Goal: Information Seeking & Learning: Understand process/instructions

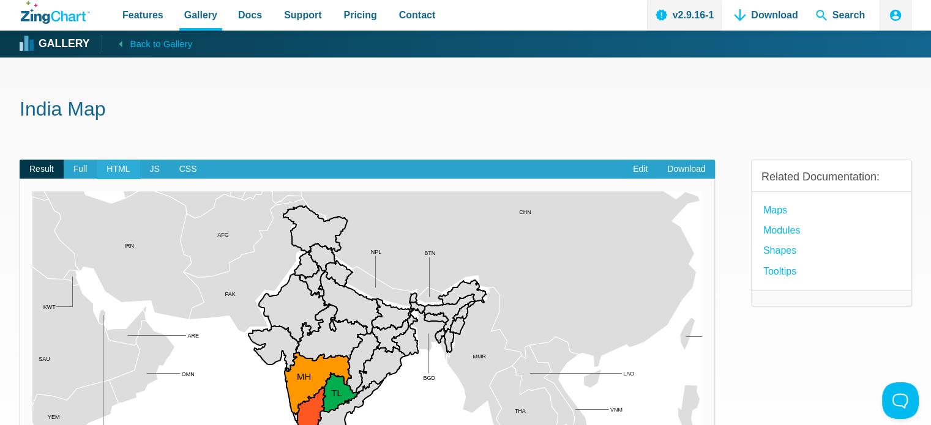
click at [115, 168] on span "HTML" at bounding box center [118, 170] width 43 height 20
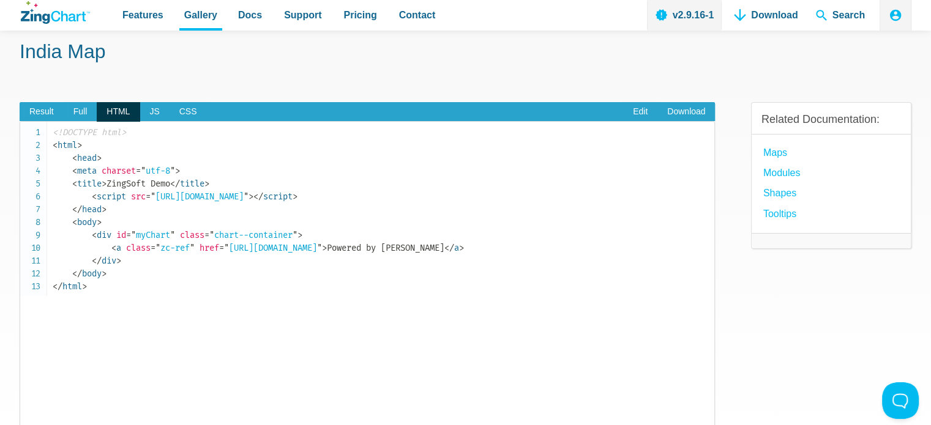
scroll to position [122, 0]
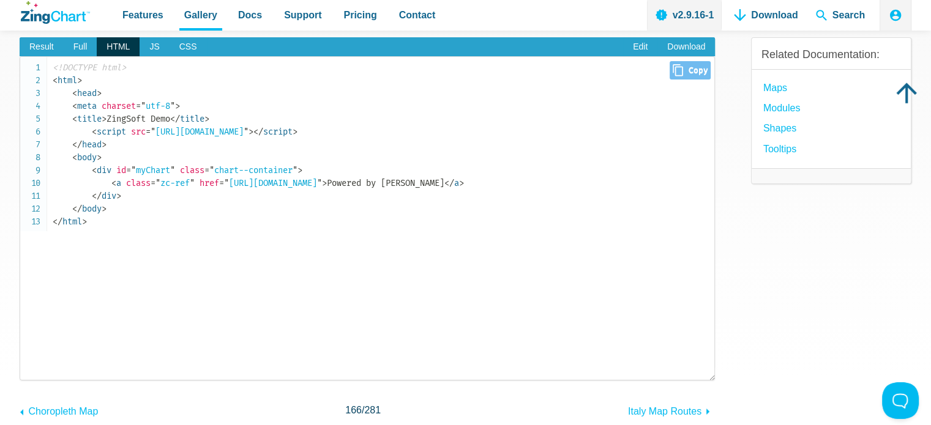
click at [319, 182] on span "= " [URL][DOMAIN_NAME] "" at bounding box center [270, 183] width 103 height 10
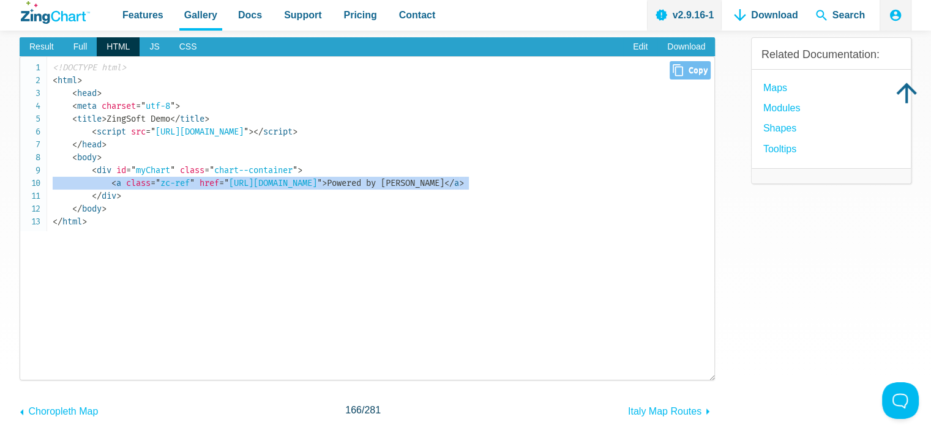
click at [319, 182] on span "= " [URL][DOMAIN_NAME] "" at bounding box center [270, 183] width 103 height 10
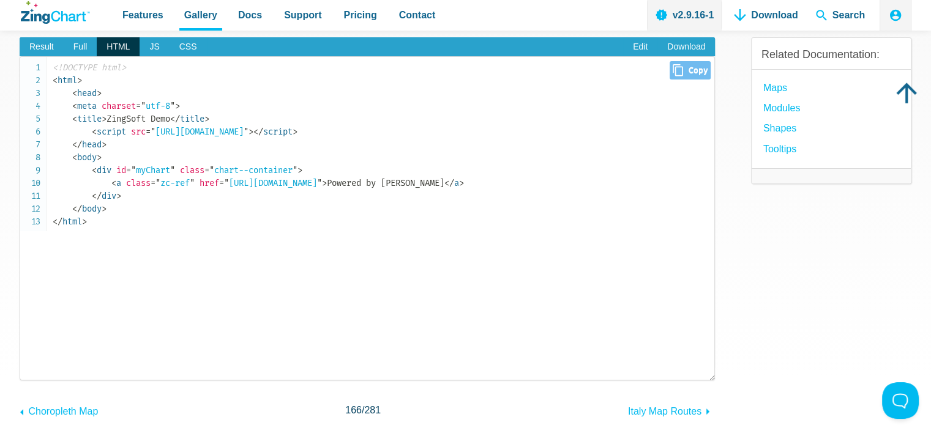
click at [333, 247] on pre "<!DOCTYPE html> < html > < head > < meta charset = " utf-8 " > < title > ZingSo…" at bounding box center [367, 218] width 695 height 324
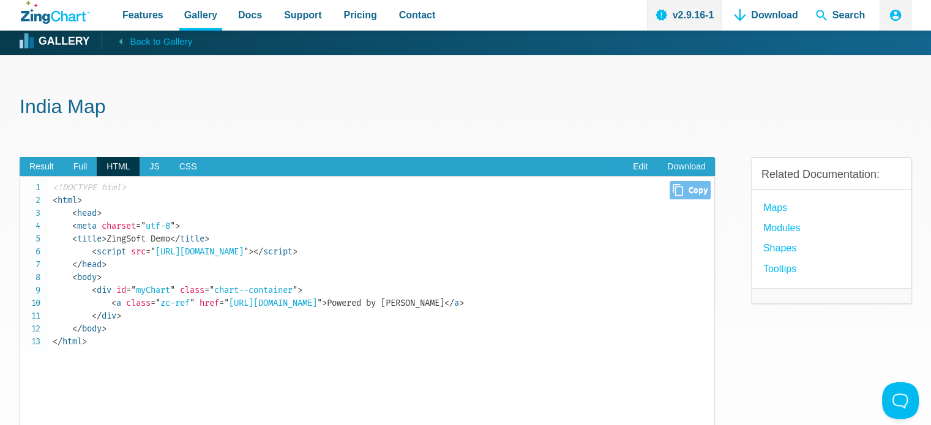
scroll to position [0, 0]
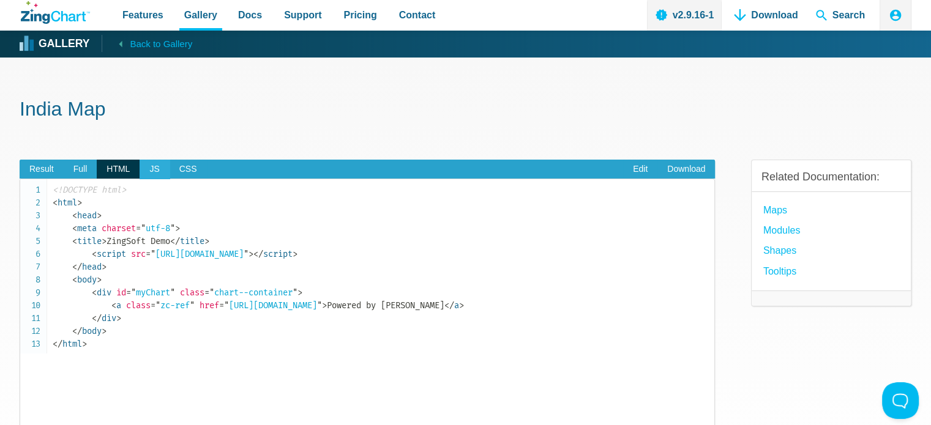
click at [157, 172] on span "JS" at bounding box center [153, 170] width 29 height 20
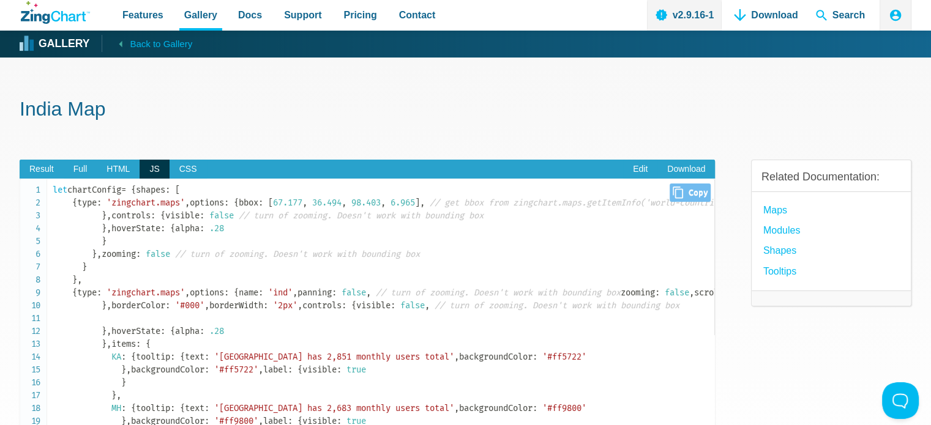
click at [312, 208] on span "36.494" at bounding box center [326, 203] width 29 height 10
click at [184, 172] on span "CSS" at bounding box center [187, 170] width 37 height 20
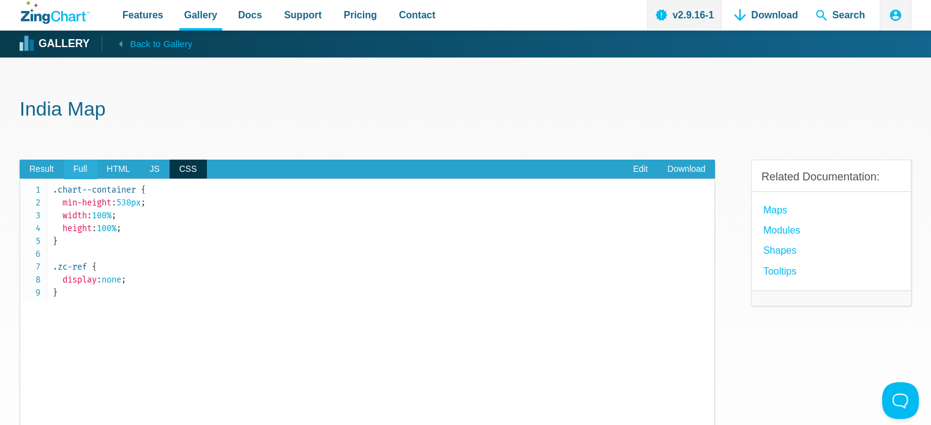
click at [80, 175] on span "Full" at bounding box center [81, 170] width 34 height 20
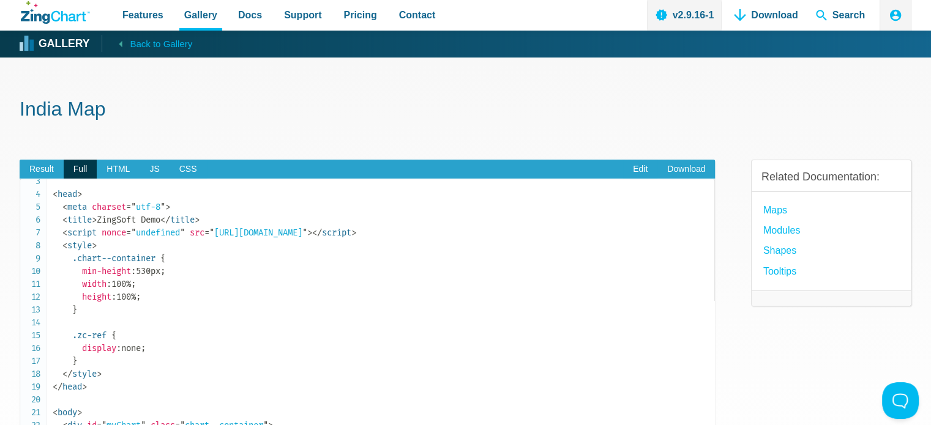
scroll to position [61, 0]
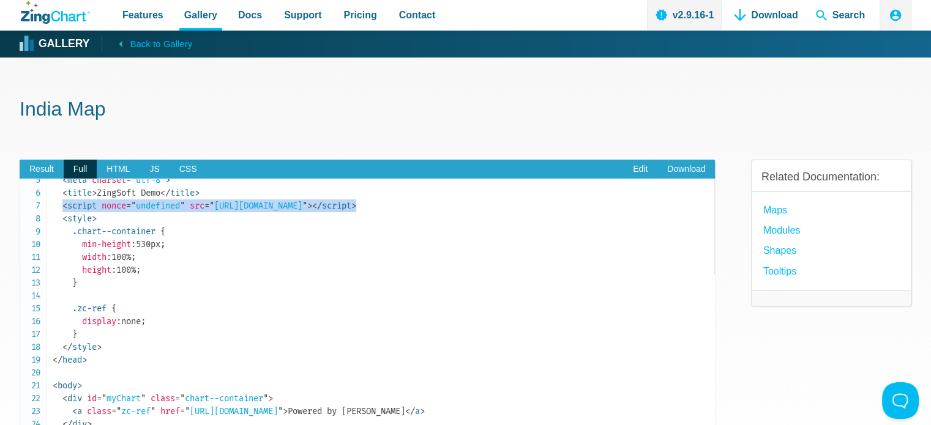
drag, startPoint x: 62, startPoint y: 204, endPoint x: 502, endPoint y: 200, distance: 440.5
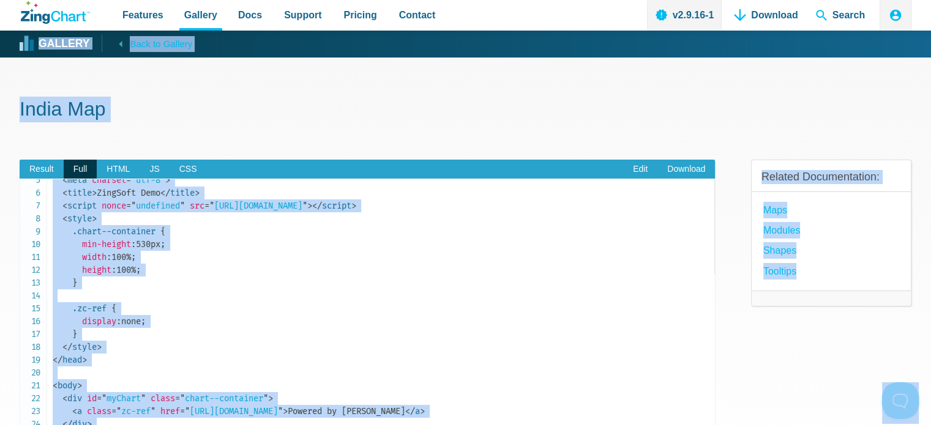
copy body "Gallery Back to Gallery [GEOGRAPHIC_DATA] Map Result Full HTML JS CSS Edit Down…"
